Goal: Task Accomplishment & Management: Manage account settings

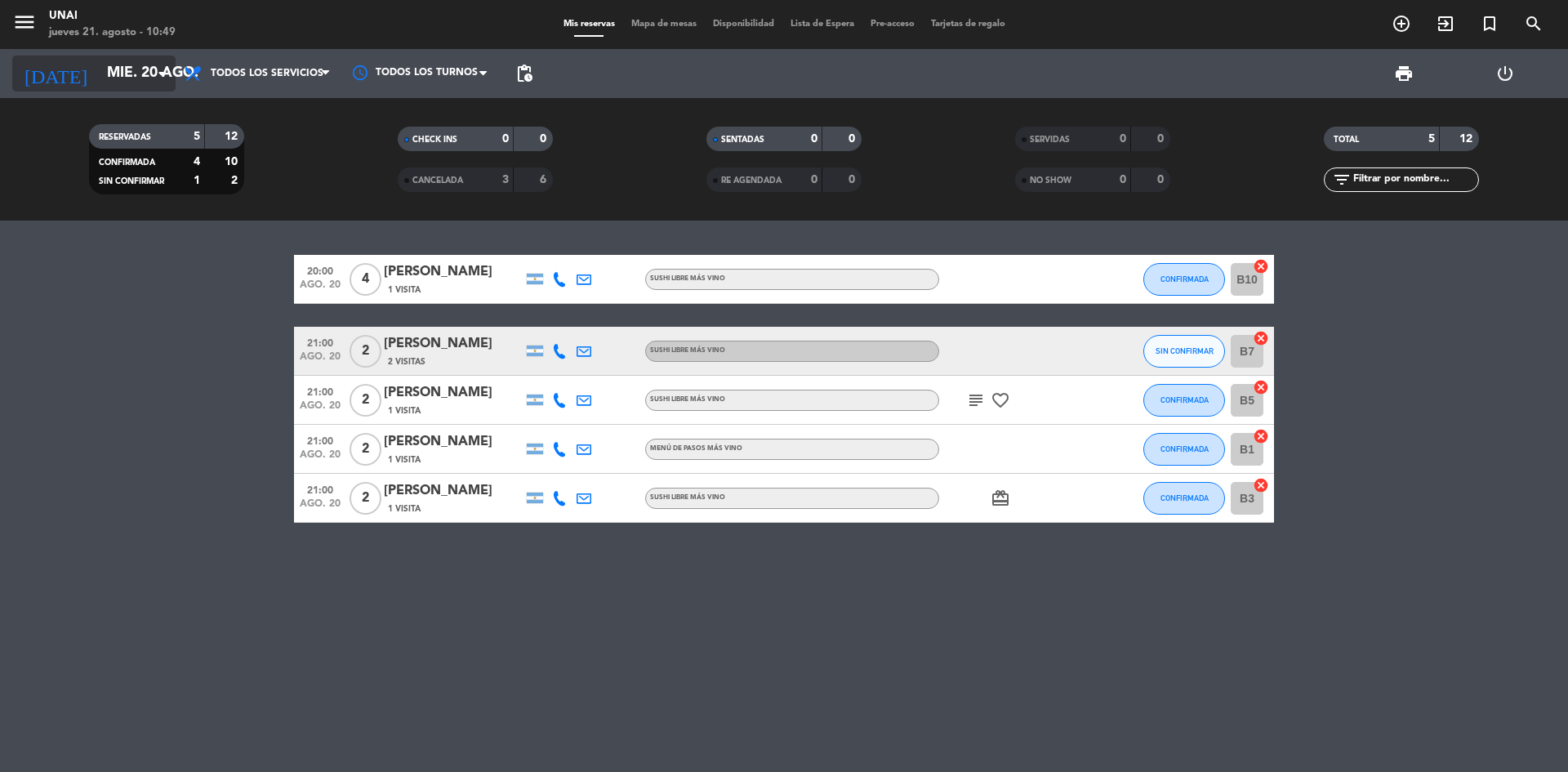
click at [99, 74] on input "mié. 20 ago." at bounding box center [193, 73] width 190 height 32
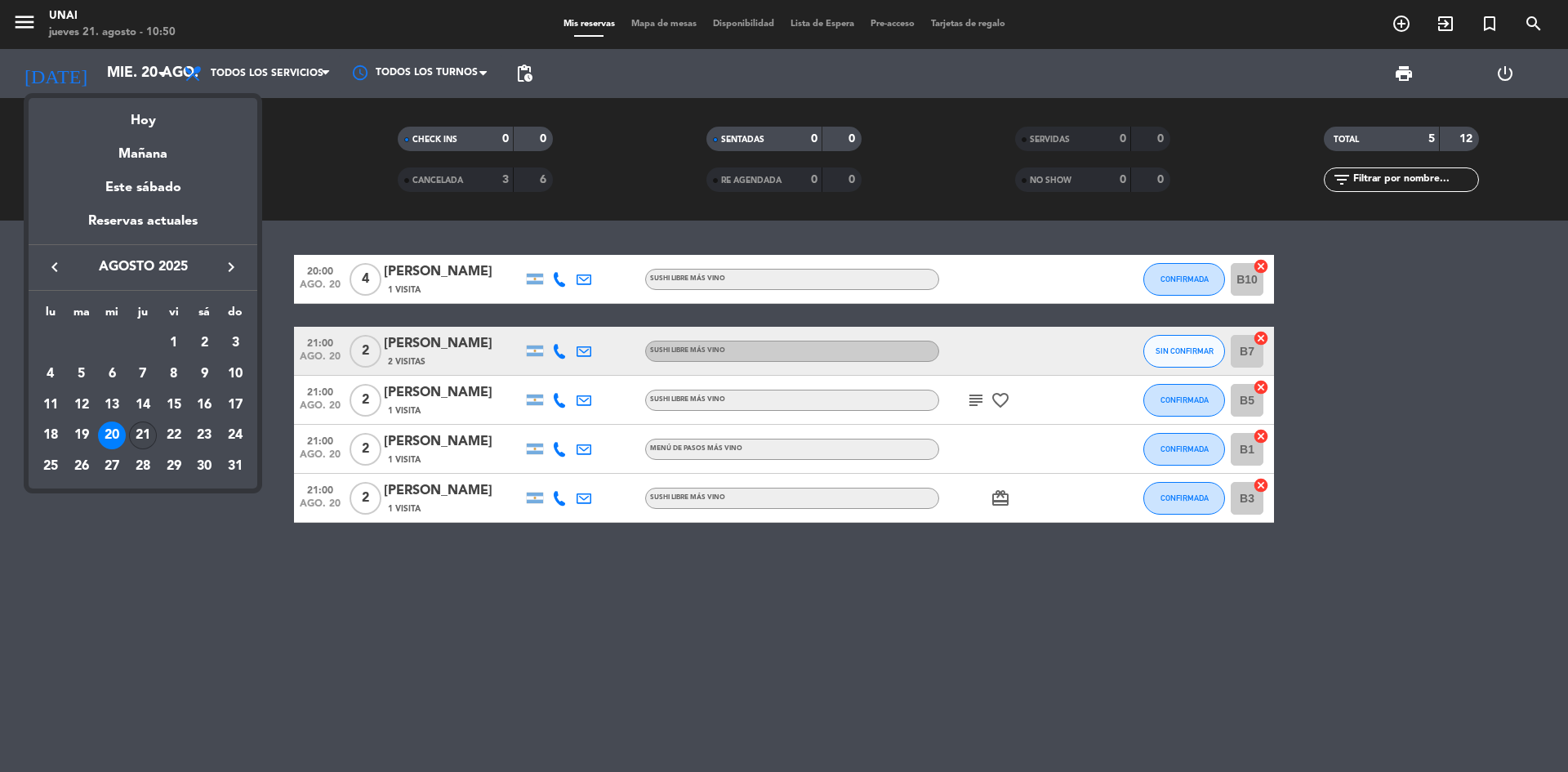
click at [138, 428] on div "21" at bounding box center [143, 435] width 28 height 28
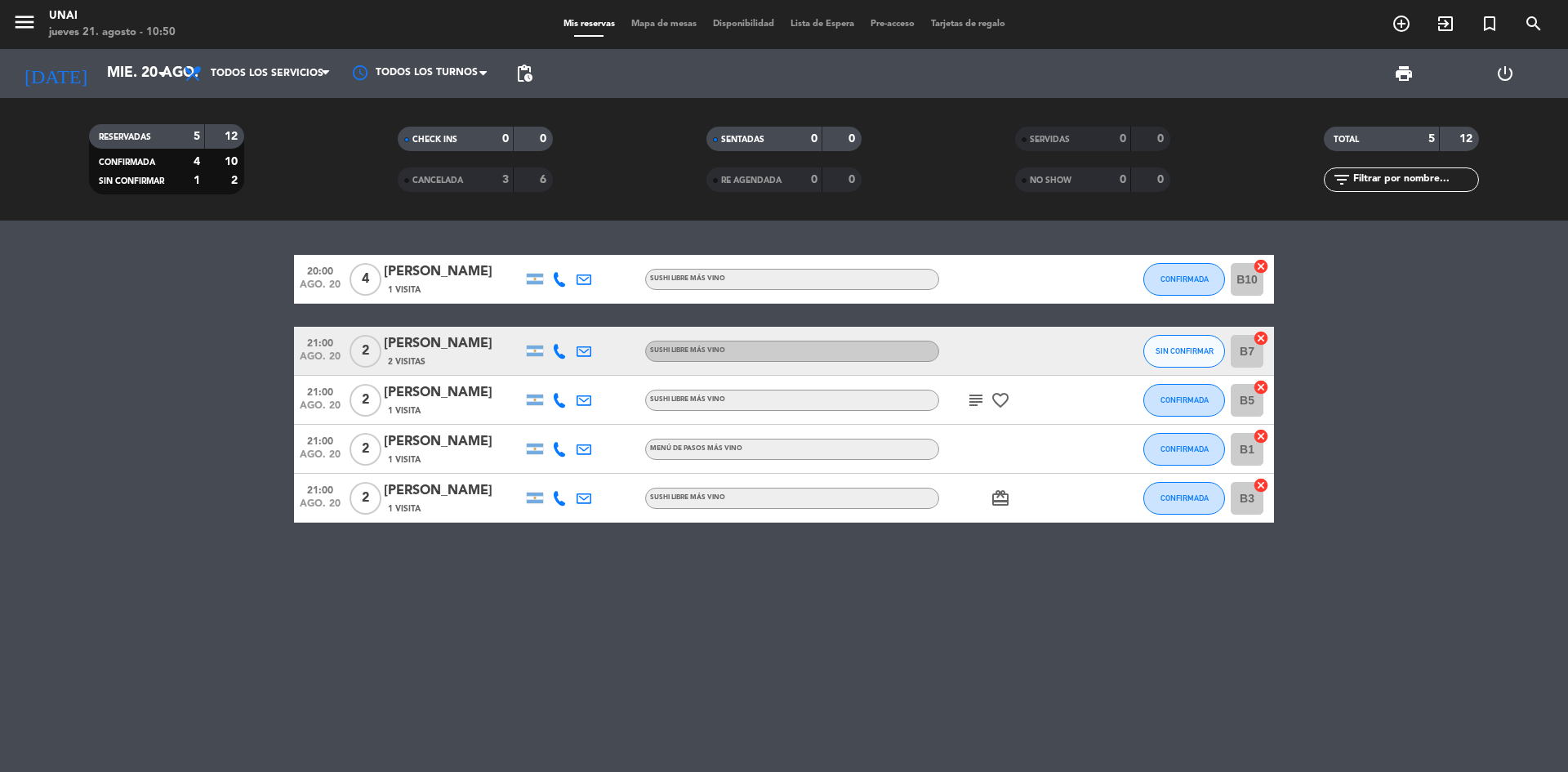
type input "jue. 21 ago."
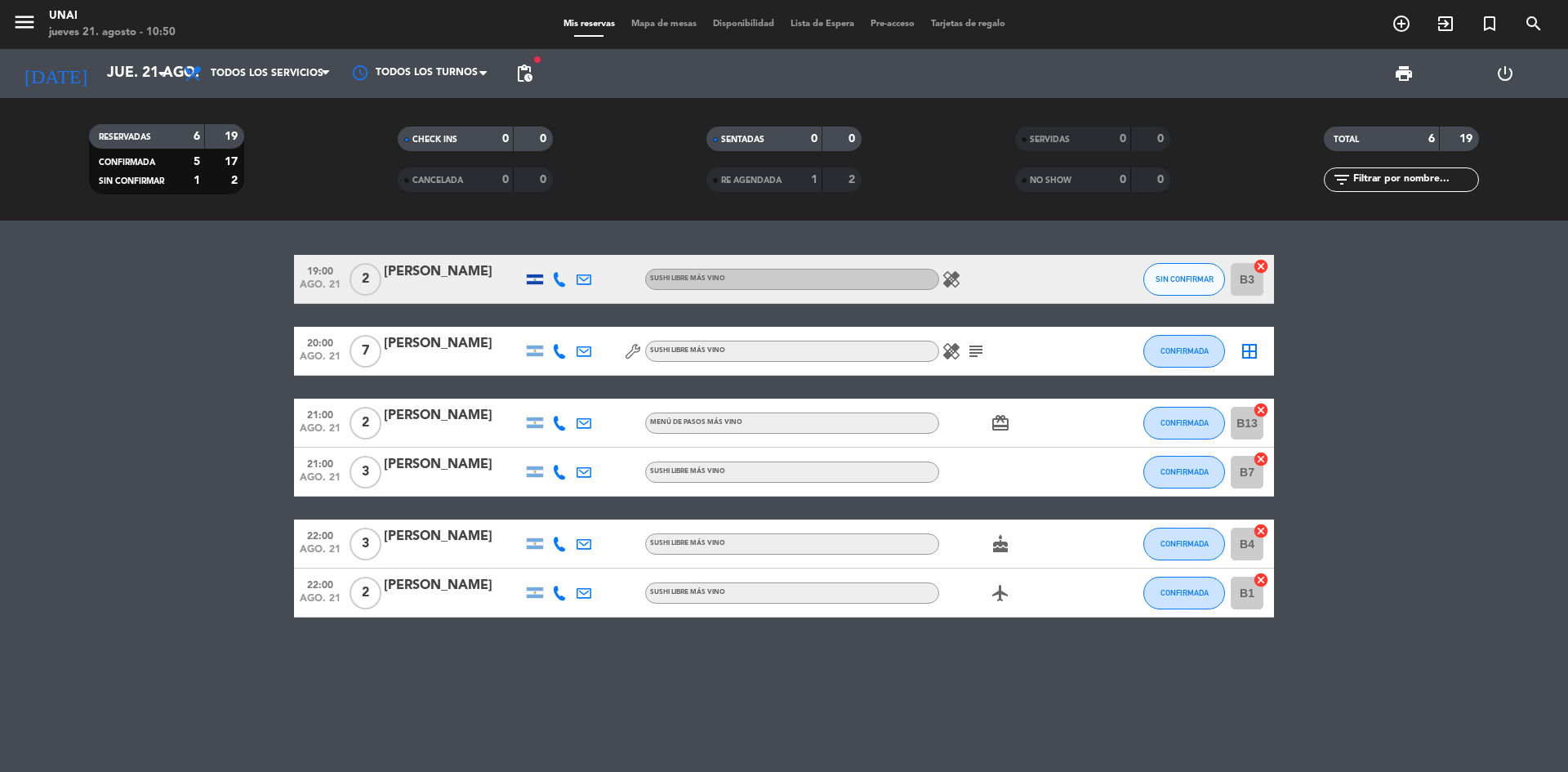
click at [563, 280] on icon at bounding box center [560, 280] width 15 height 15
click at [597, 250] on span at bounding box center [604, 253] width 13 height 13
click at [553, 355] on icon at bounding box center [560, 352] width 15 height 15
click at [603, 325] on div "Copiar content_paste |" at bounding box center [566, 324] width 107 height 18
click at [595, 323] on span at bounding box center [597, 324] width 13 height 13
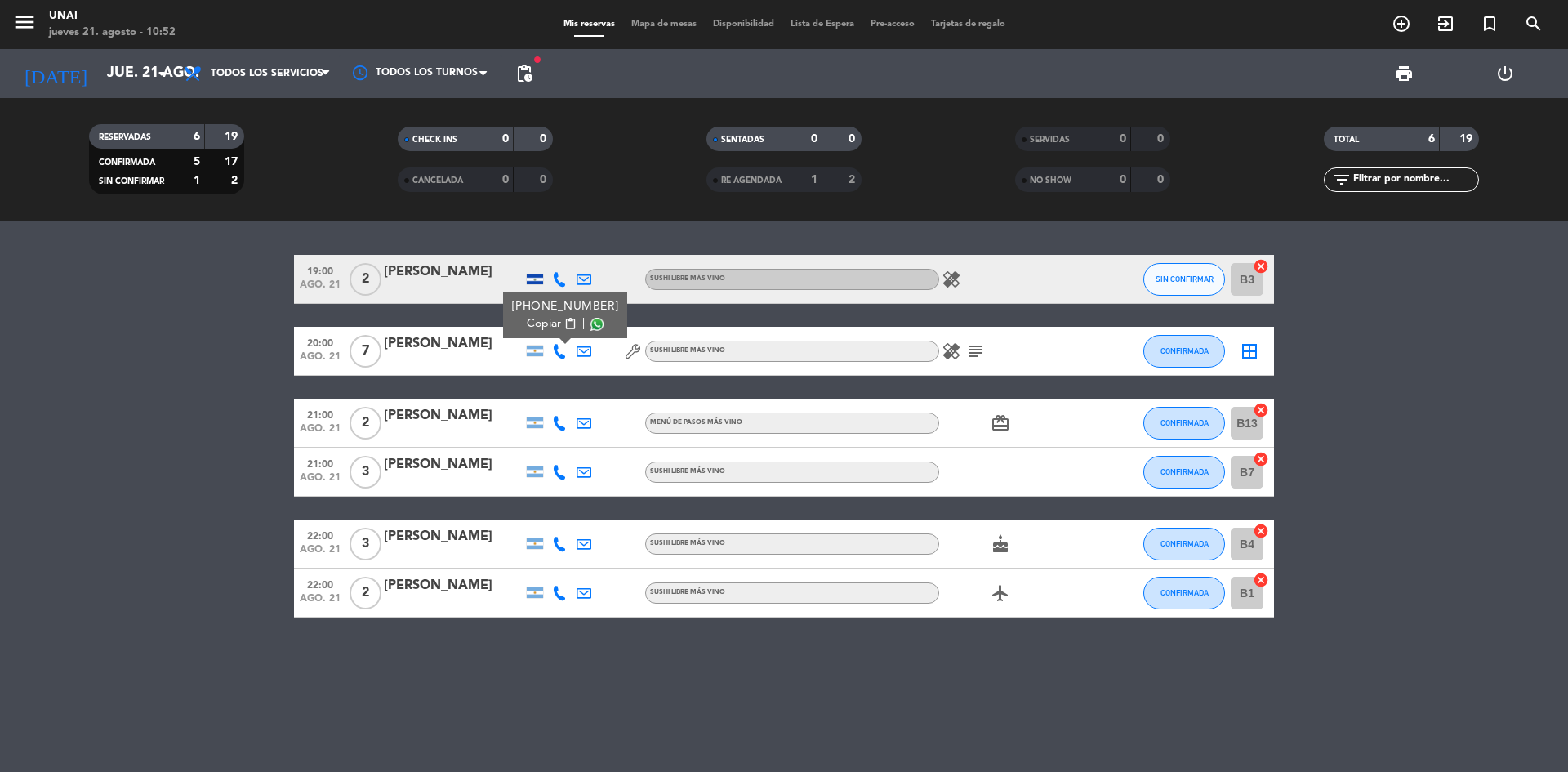
click at [758, 362] on div "healing subject" at bounding box center [1013, 351] width 147 height 48
click at [758, 355] on icon "subject" at bounding box center [976, 351] width 19 height 19
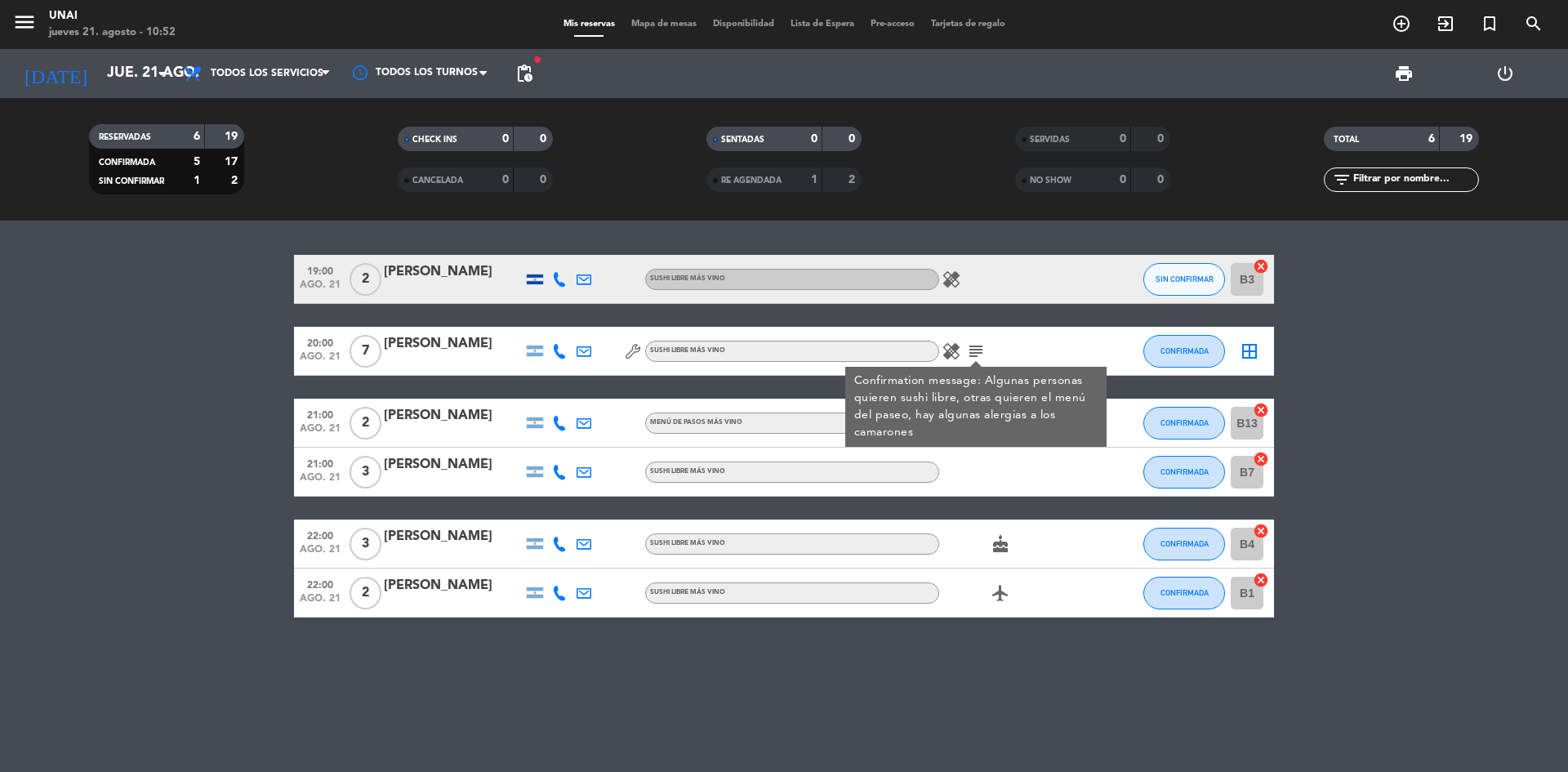
click at [758, 355] on icon "subject" at bounding box center [976, 351] width 19 height 19
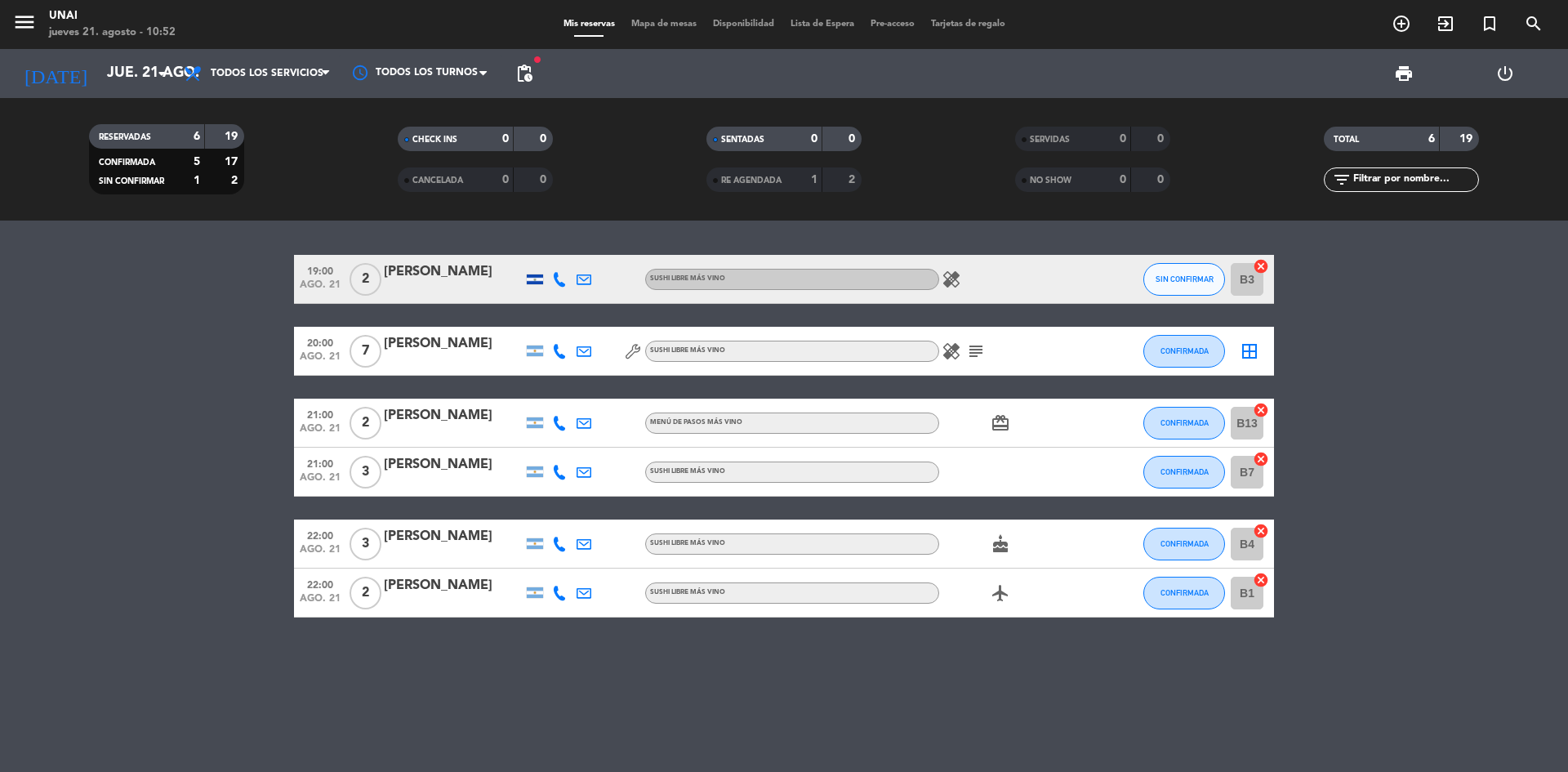
click at [557, 420] on icon at bounding box center [560, 423] width 15 height 15
click at [595, 396] on span at bounding box center [601, 396] width 13 height 13
click at [559, 470] on icon at bounding box center [560, 472] width 15 height 15
click at [594, 448] on span at bounding box center [601, 445] width 13 height 13
click at [561, 476] on div at bounding box center [559, 543] width 24 height 48
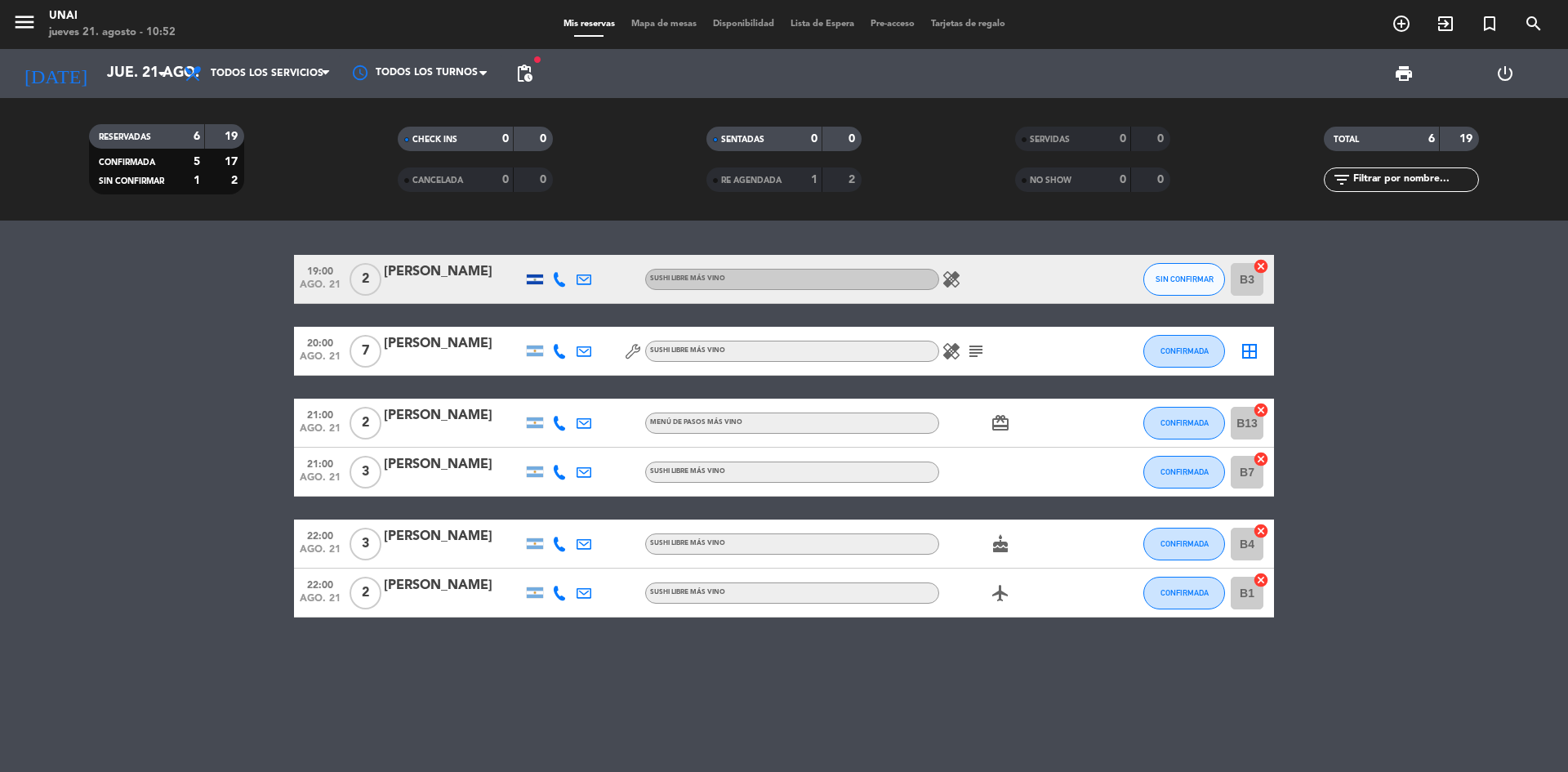
click at [561, 476] on icon at bounding box center [560, 544] width 15 height 15
click at [591, 476] on span at bounding box center [597, 517] width 13 height 13
click at [558, 476] on icon at bounding box center [560, 593] width 15 height 15
click at [594, 476] on span at bounding box center [601, 566] width 13 height 13
click at [557, 281] on icon at bounding box center [560, 280] width 15 height 15
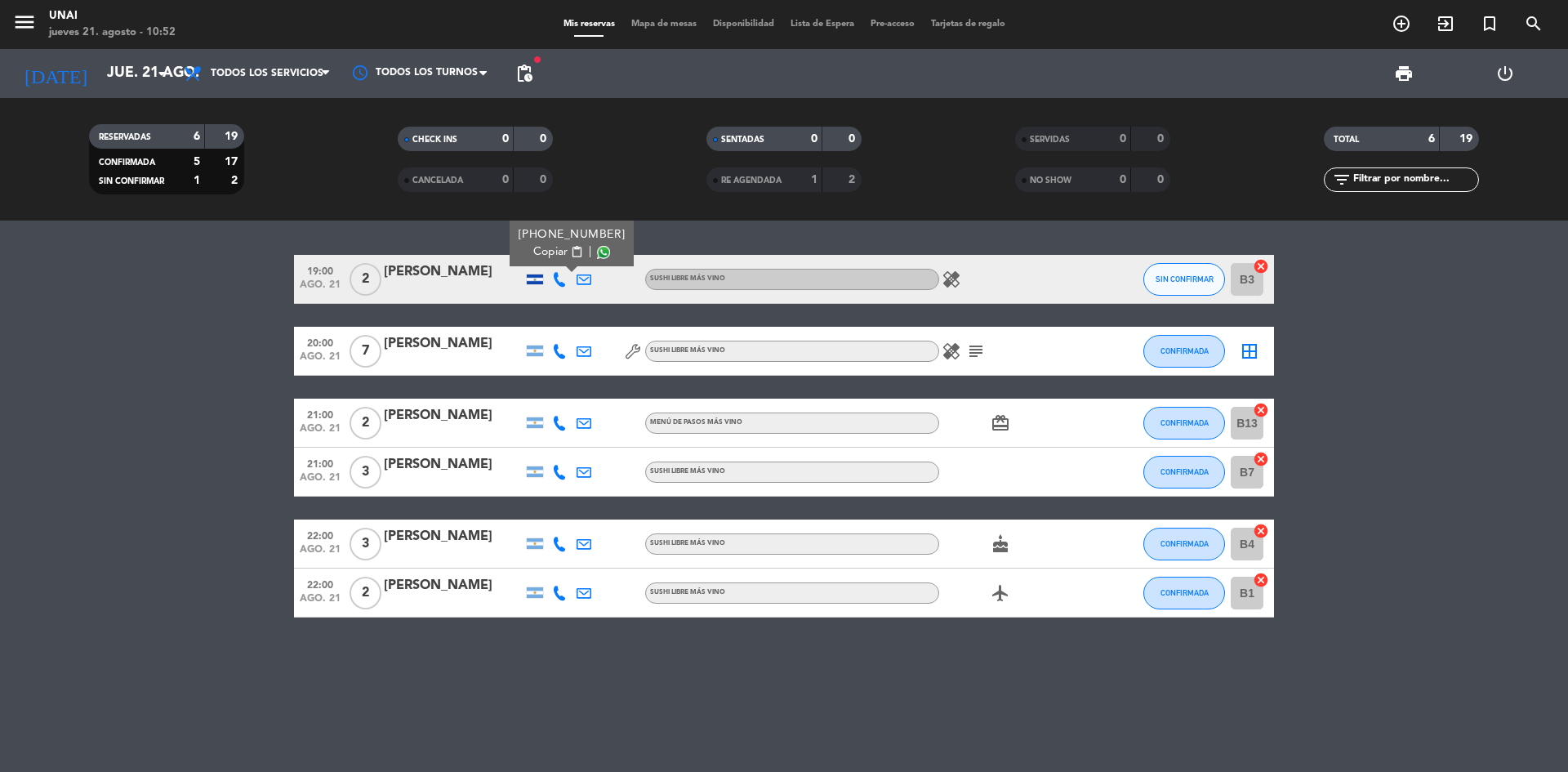
click at [599, 255] on div "Copiar content_paste |" at bounding box center [572, 252] width 107 height 18
click at [597, 252] on span at bounding box center [604, 253] width 13 height 13
click at [86, 381] on bookings-row "19:00 [DATE] 2 [PERSON_NAME] [PHONE_NUMBER] Copiar content_paste | SUSHI LIBRE …" at bounding box center [784, 436] width 1568 height 363
click at [758, 420] on icon "card_giftcard" at bounding box center [1000, 423] width 19 height 19
click at [758, 469] on bookings-row "19:00 [DATE] 2 [PERSON_NAME] SUSHI LIBRE MÁS VINO healing SIN CONFIRMAR B3 canc…" at bounding box center [784, 436] width 1568 height 363
